Goal: Information Seeking & Learning: Find specific page/section

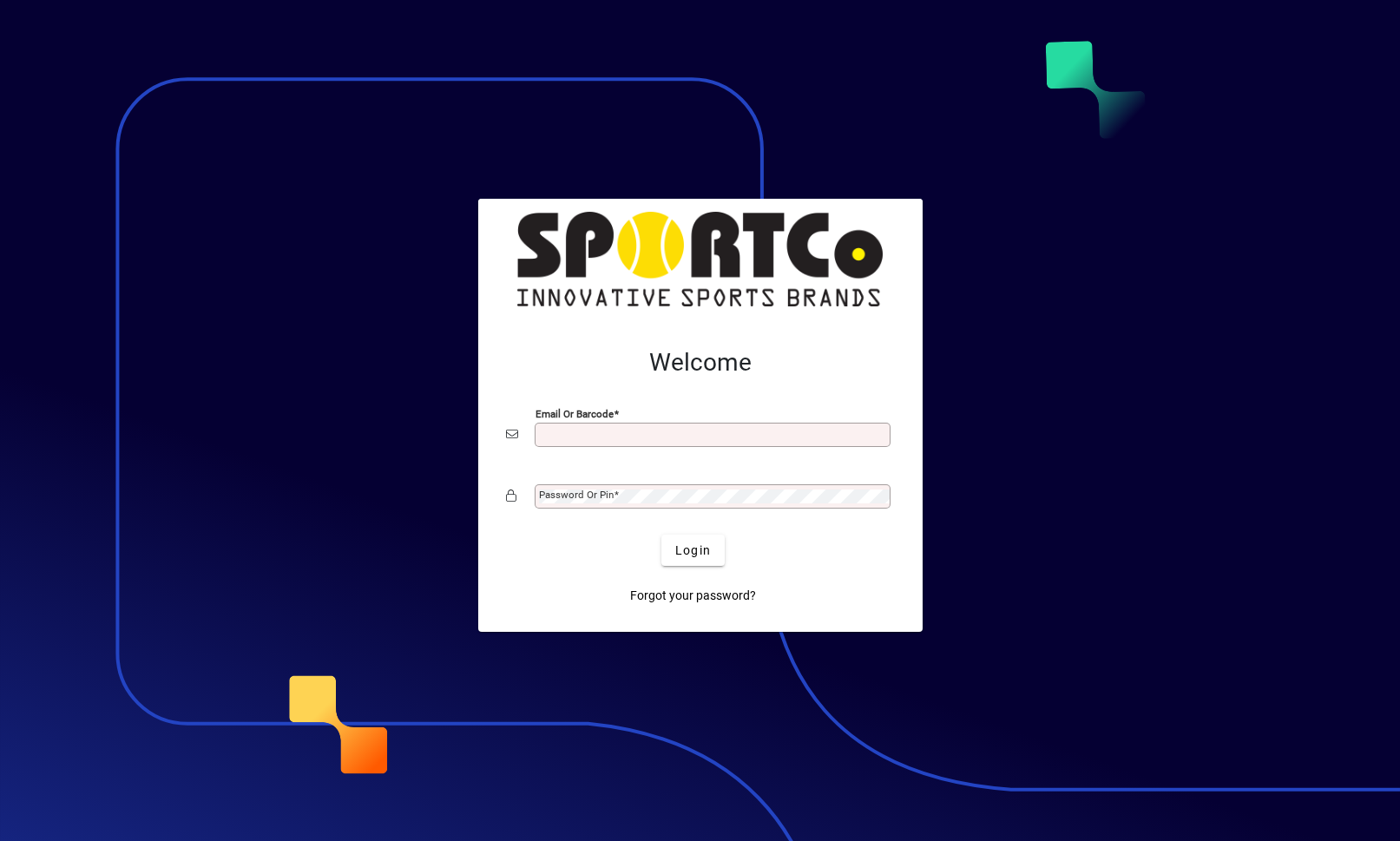
scroll to position [225, 0]
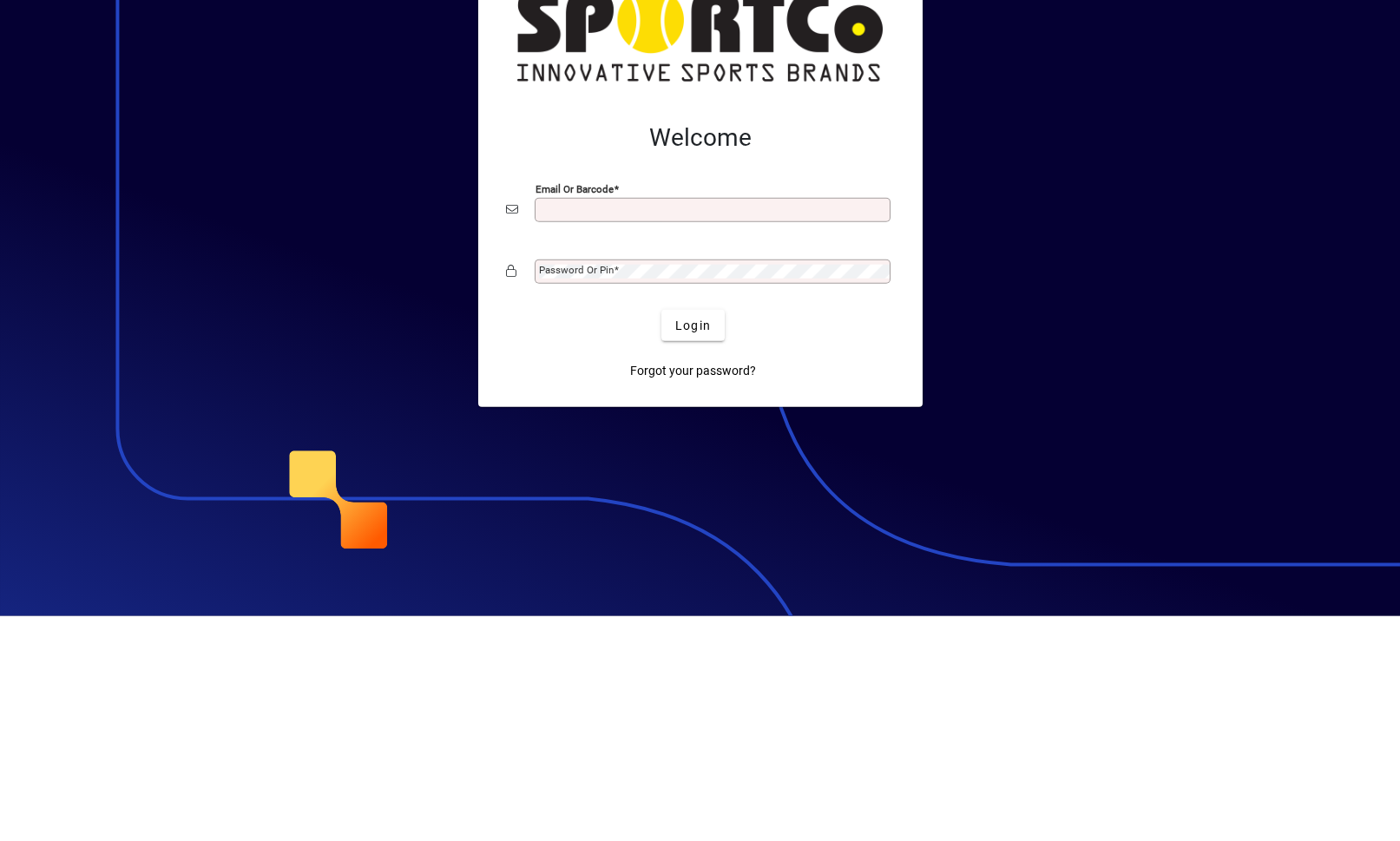
type input "**********"
click at [692, 534] on button "Login" at bounding box center [693, 550] width 64 height 31
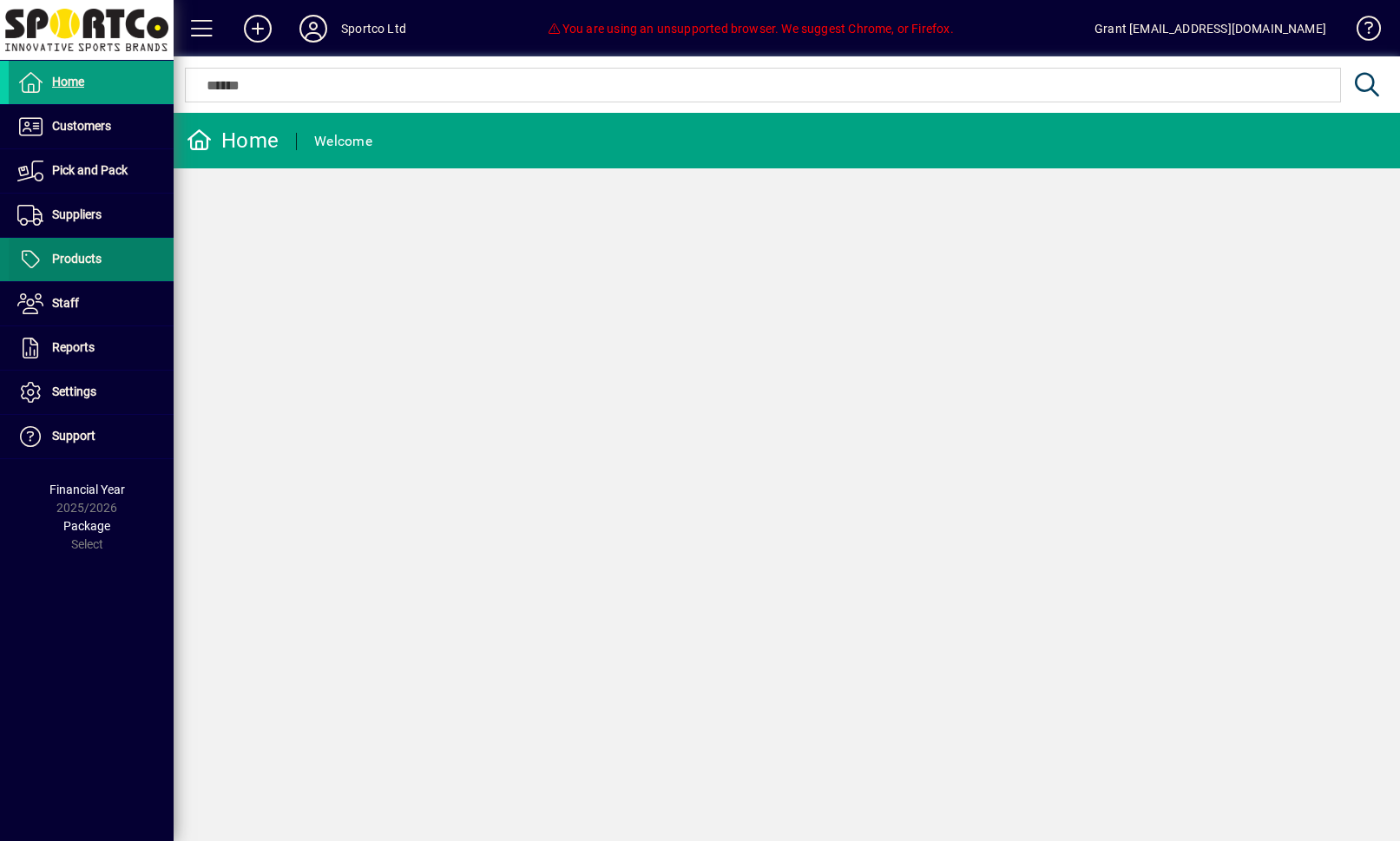
click at [82, 256] on span "Products" at bounding box center [76, 258] width 49 height 14
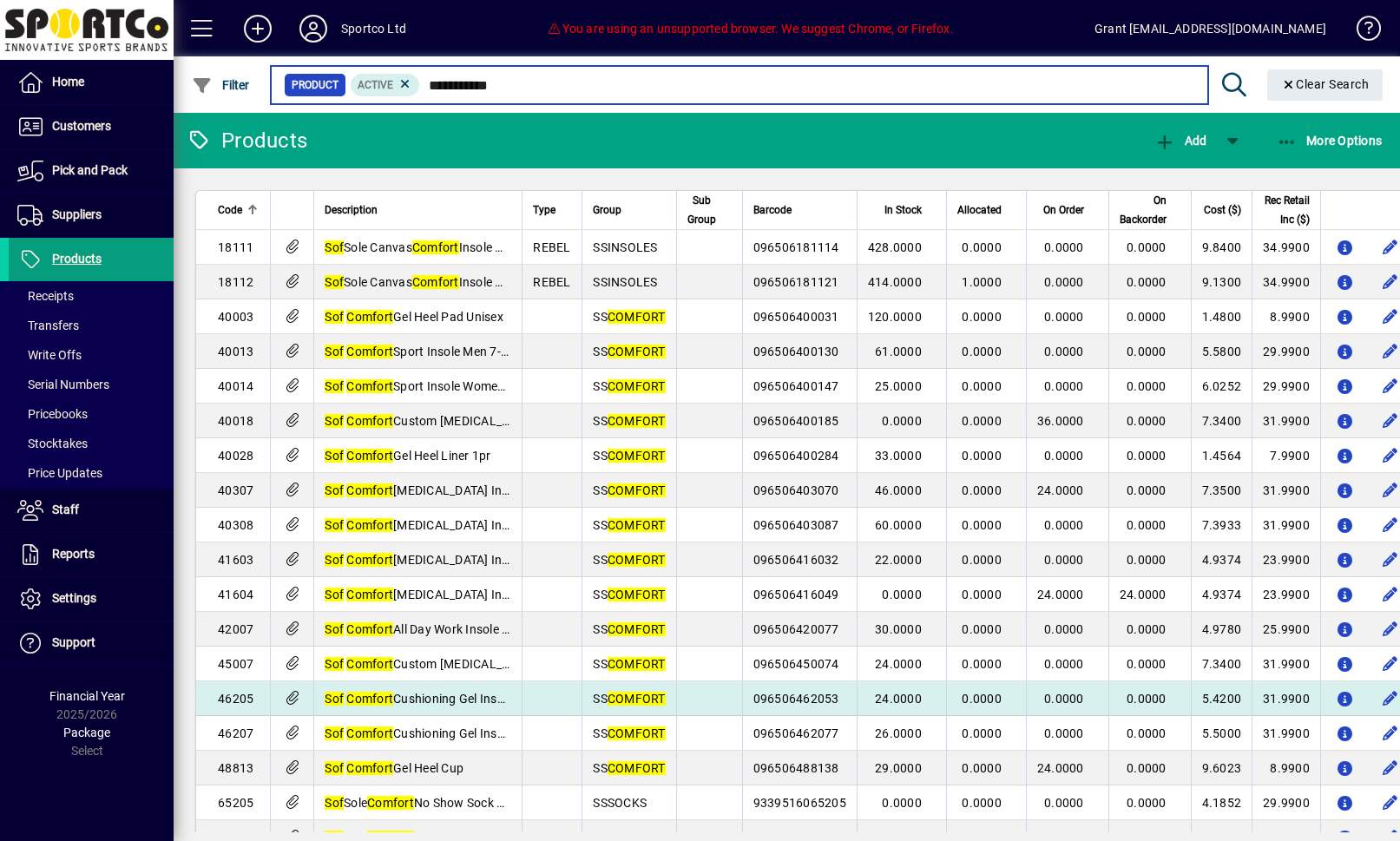
type input "**********"
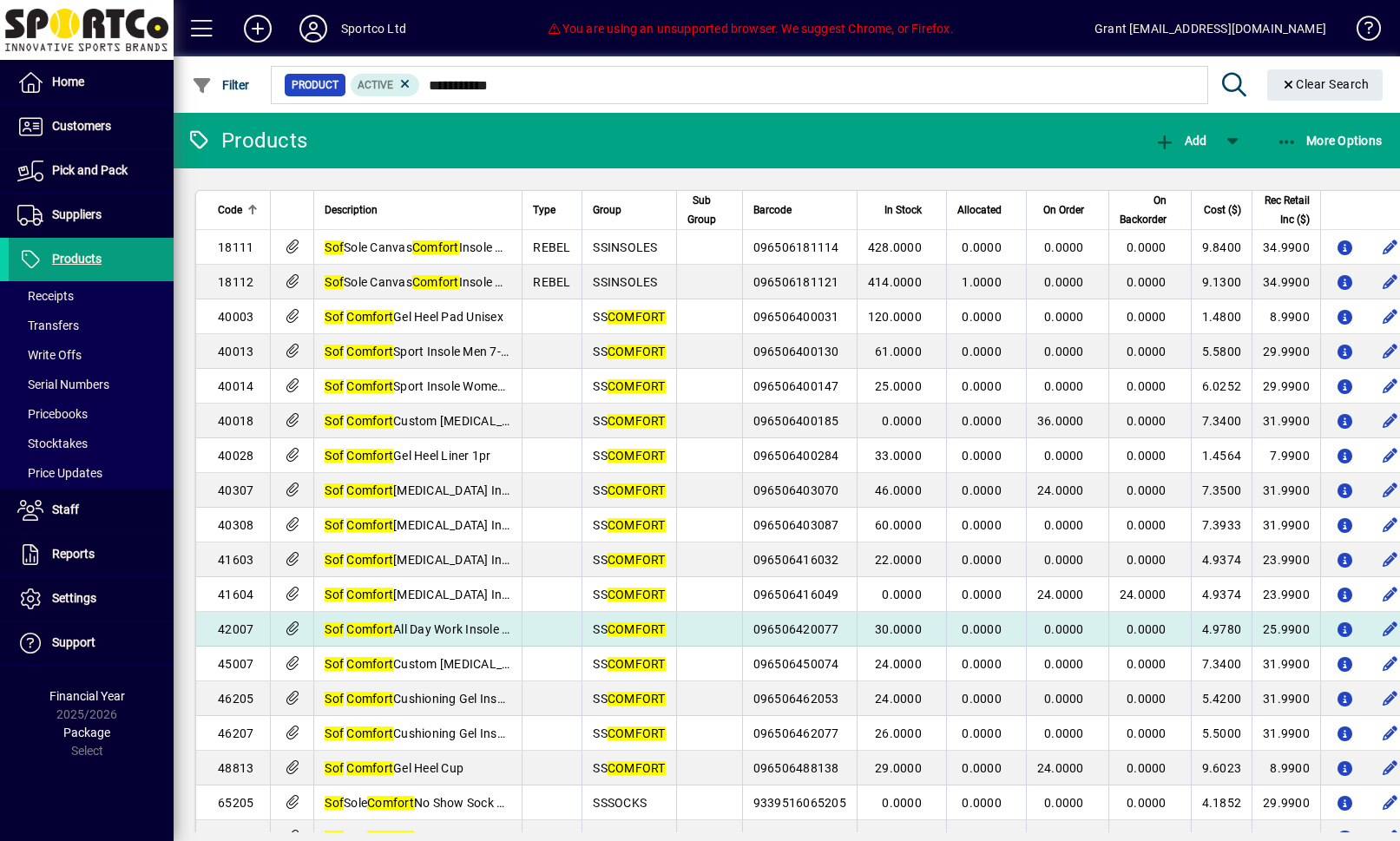
drag, startPoint x: 491, startPoint y: 703, endPoint x: 534, endPoint y: 662, distance: 59.4
click at [534, 662] on tbody "18111 Sof Sole Canvas Comfort Insole Women 5-10 r REBEL SSINSOLES 096506181114 …" at bounding box center [833, 820] width 1275 height 1180
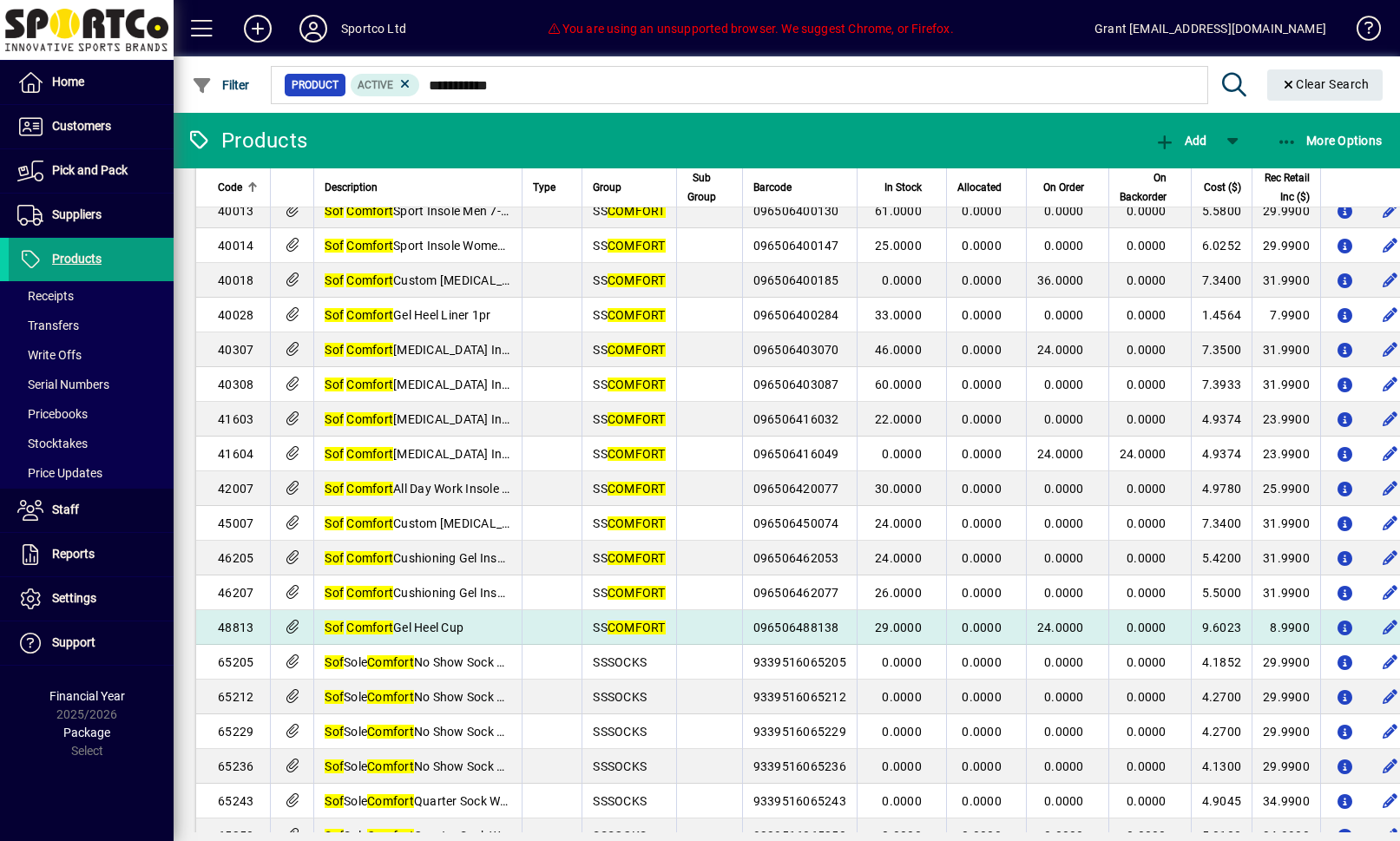
scroll to position [160, 0]
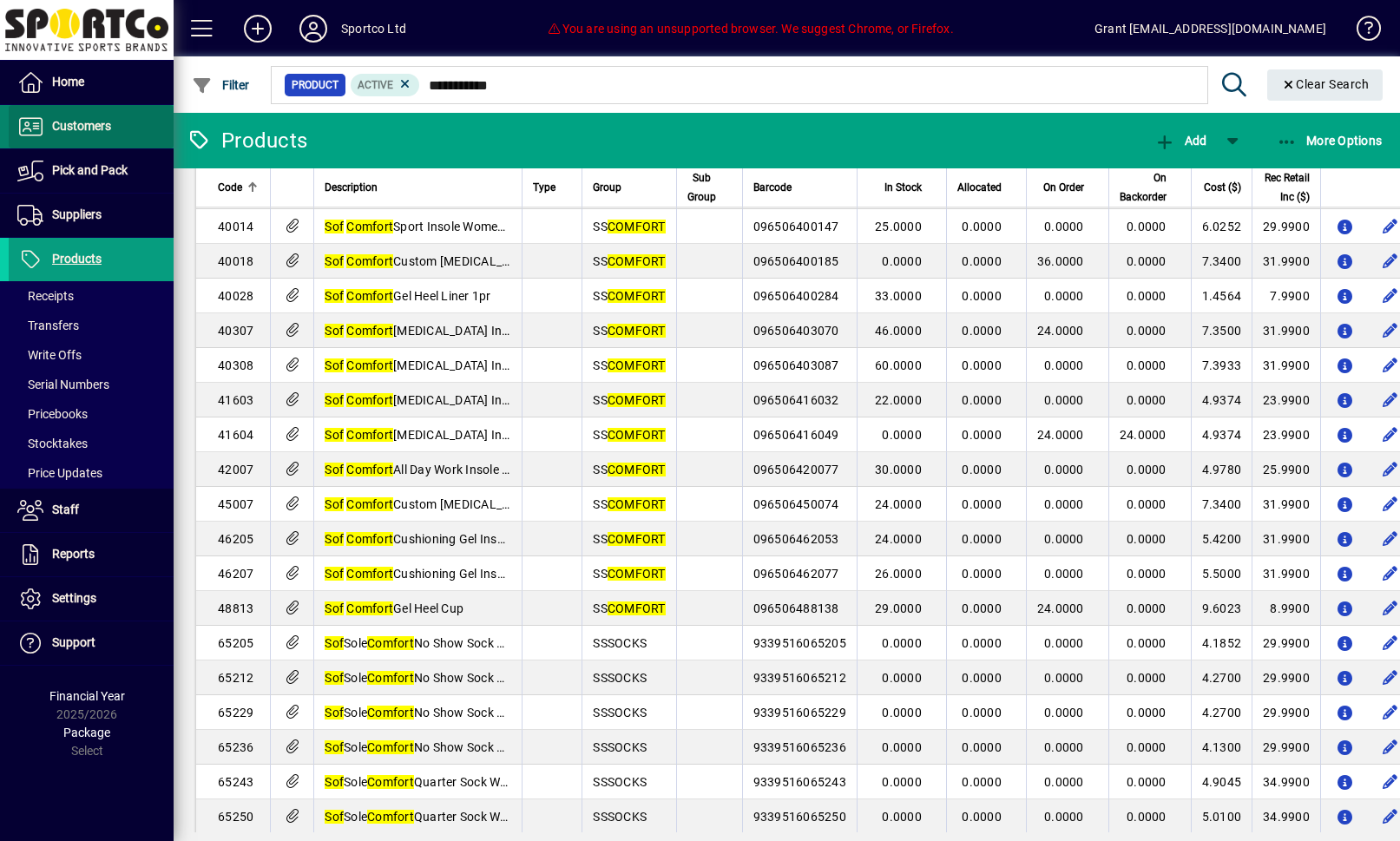
click at [105, 142] on span at bounding box center [91, 126] width 165 height 41
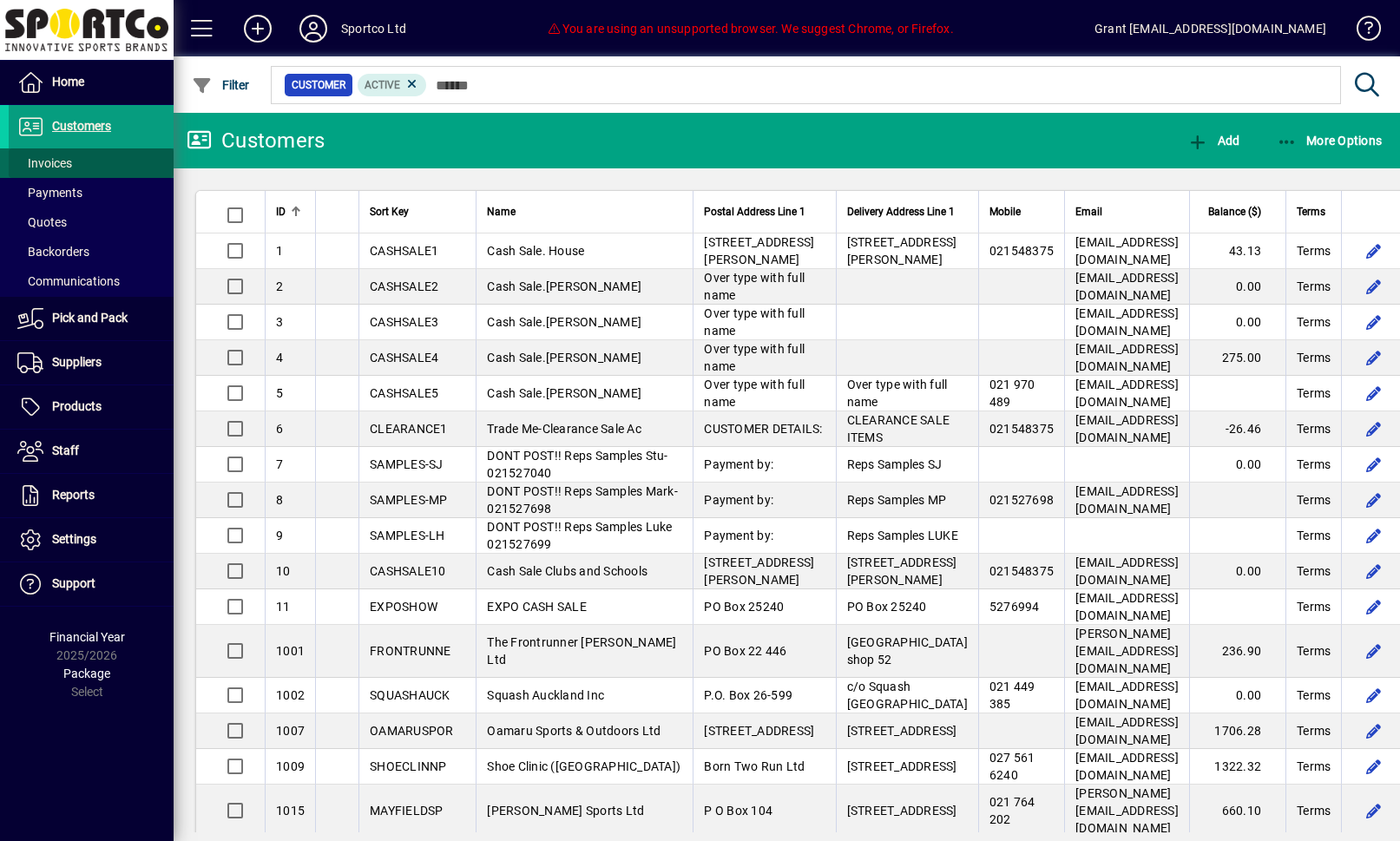
click at [70, 173] on span "Invoices" at bounding box center [40, 163] width 64 height 18
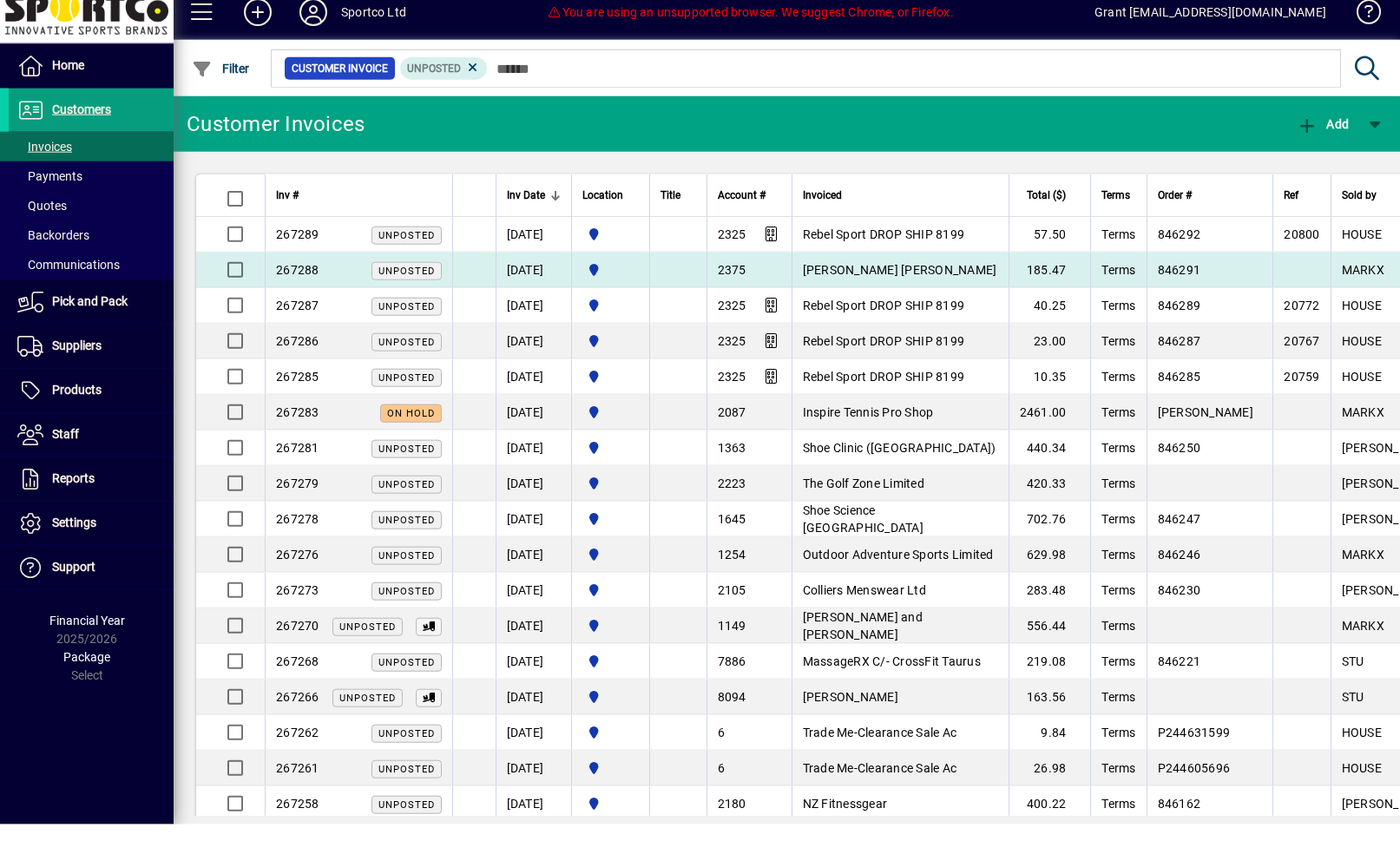
click at [917, 280] on td "[PERSON_NAME] [PERSON_NAME]" at bounding box center [900, 286] width 217 height 36
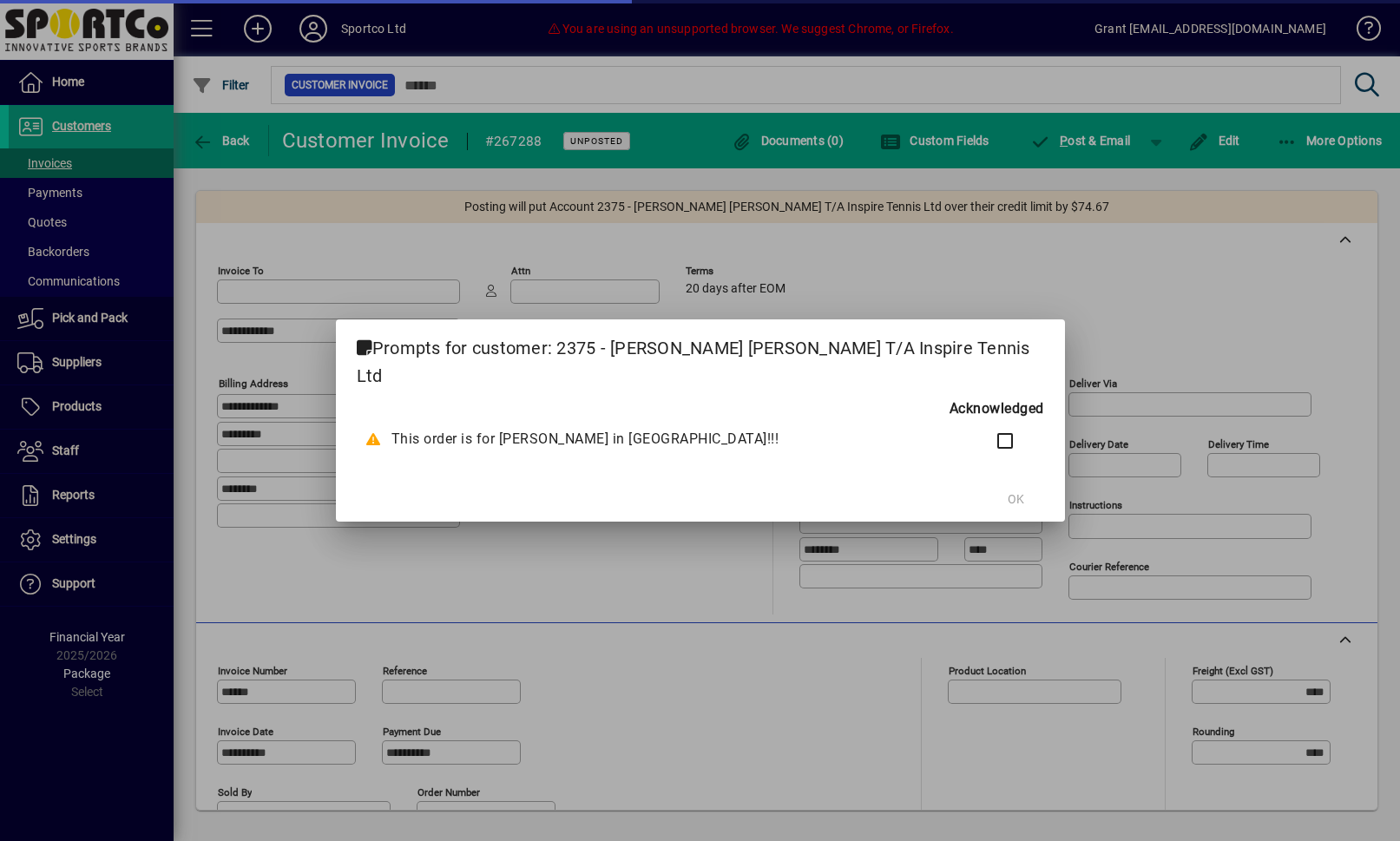
type input "**********"
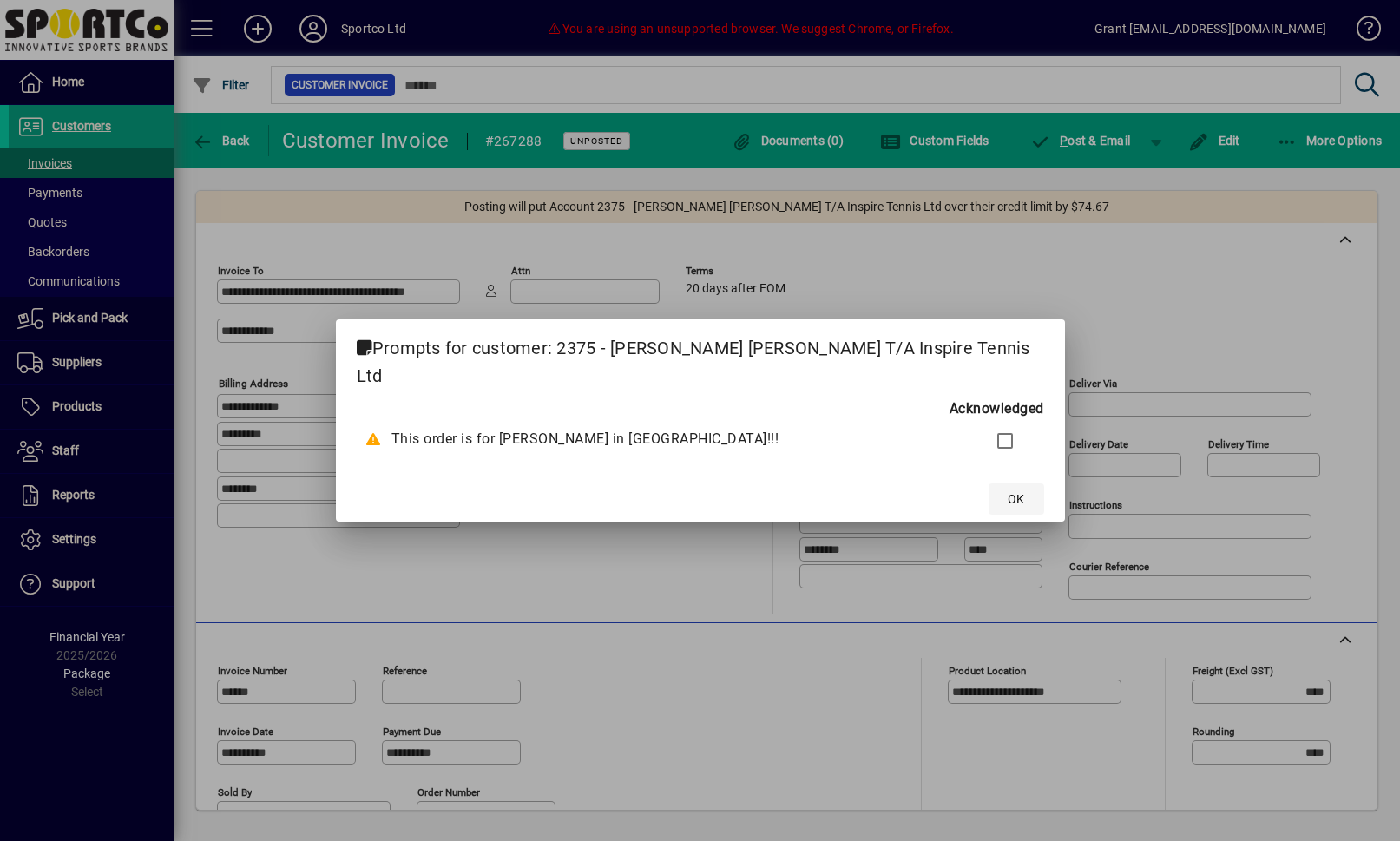
click at [988, 503] on span at bounding box center [1016, 499] width 56 height 41
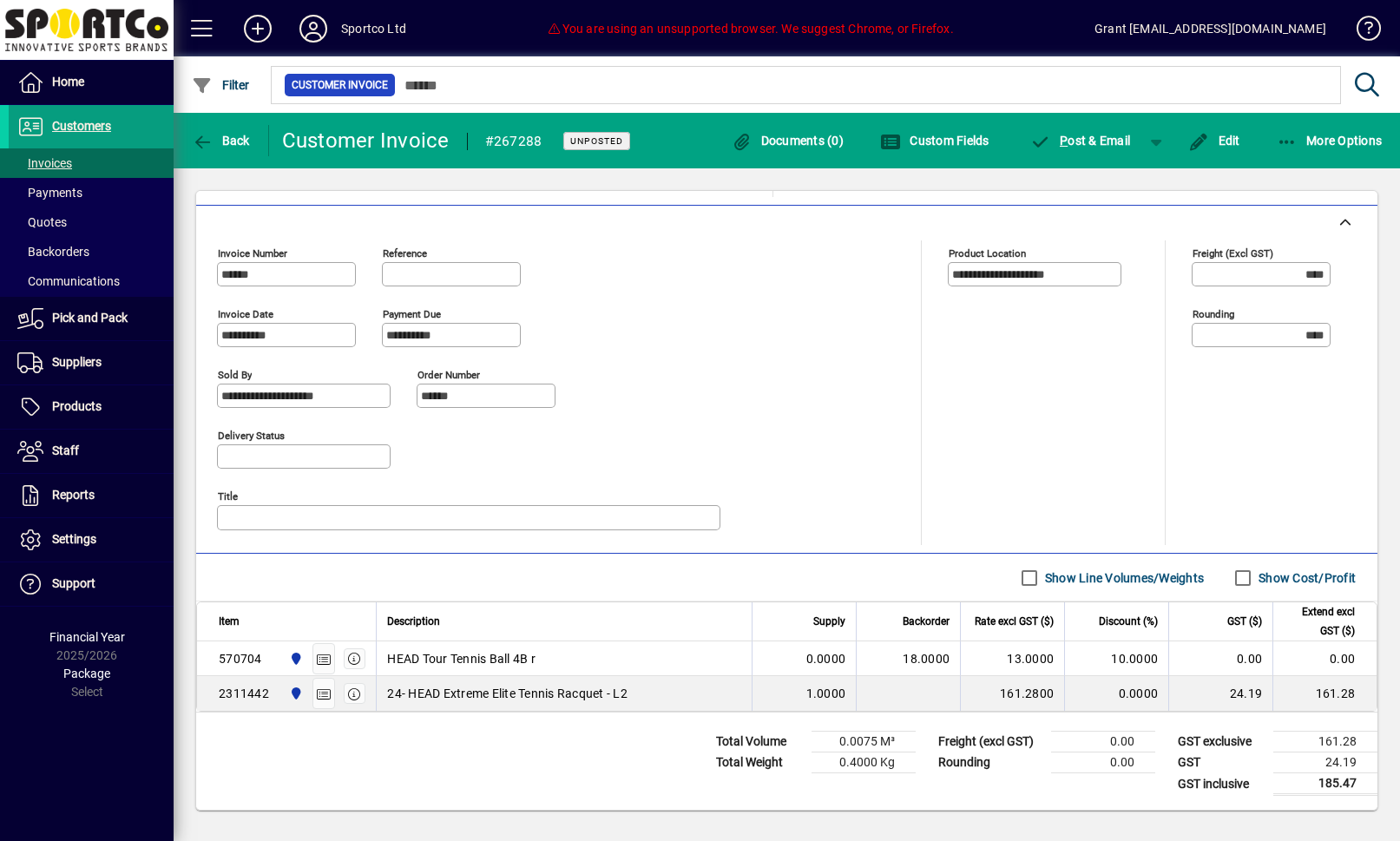
scroll to position [418, 0]
click at [229, 134] on span "Back" at bounding box center [221, 141] width 58 height 14
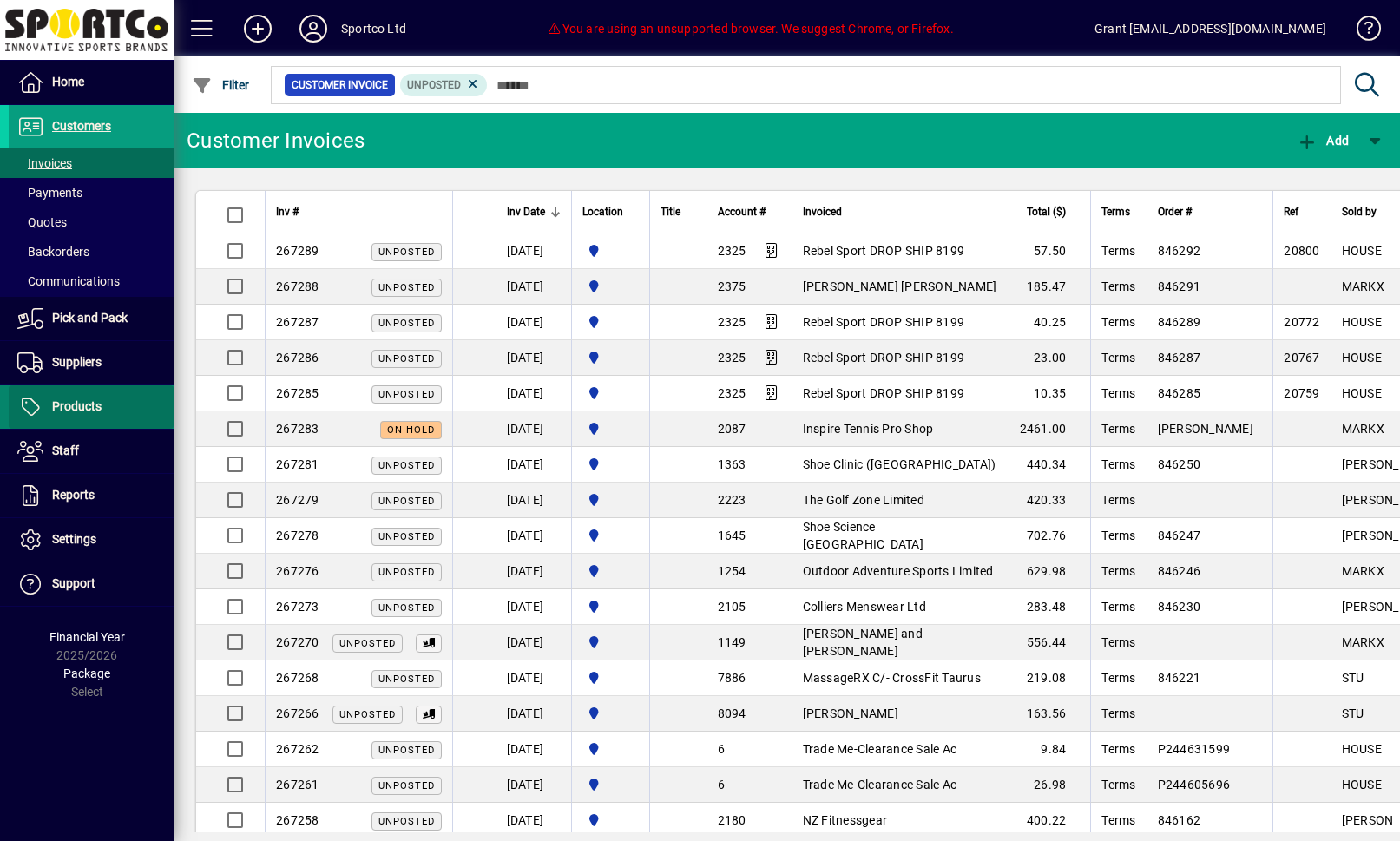
click at [94, 403] on span "Products" at bounding box center [76, 406] width 49 height 14
